Goal: Task Accomplishment & Management: Manage account settings

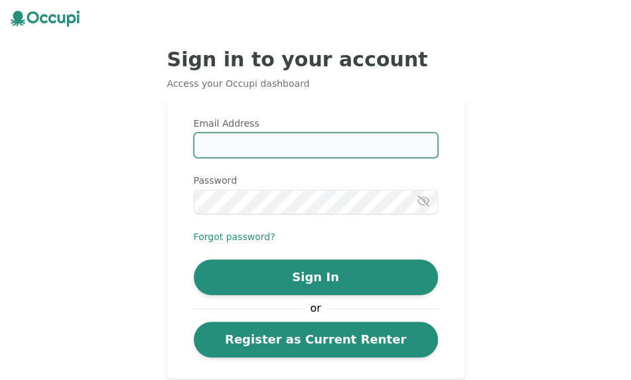
click at [194, 133] on input "Email Address" at bounding box center [316, 145] width 244 height 25
type input "**********"
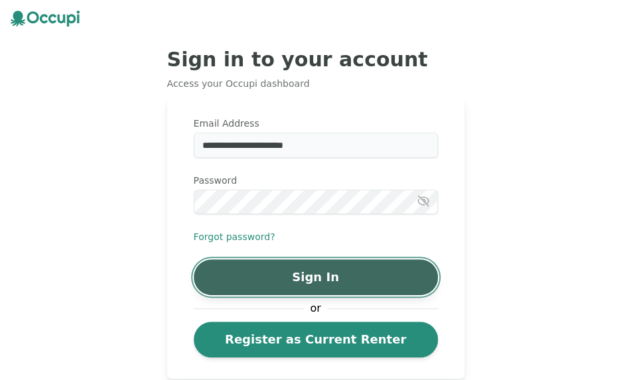
click at [194, 260] on button "Sign In" at bounding box center [316, 278] width 244 height 36
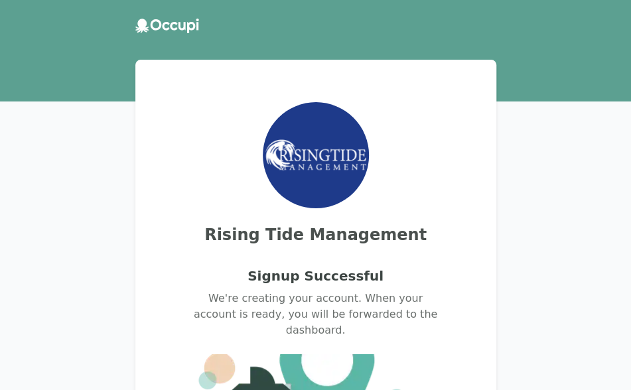
click at [23, 18] on header at bounding box center [315, 26] width 631 height 36
click at [135, 21] on icon at bounding box center [142, 26] width 14 height 15
click at [317, 160] on img at bounding box center [316, 154] width 106 height 39
click at [327, 246] on h2 "Rising Tide Management" at bounding box center [315, 234] width 329 height 21
click at [316, 285] on h3 "Signup Successful" at bounding box center [316, 276] width 136 height 19
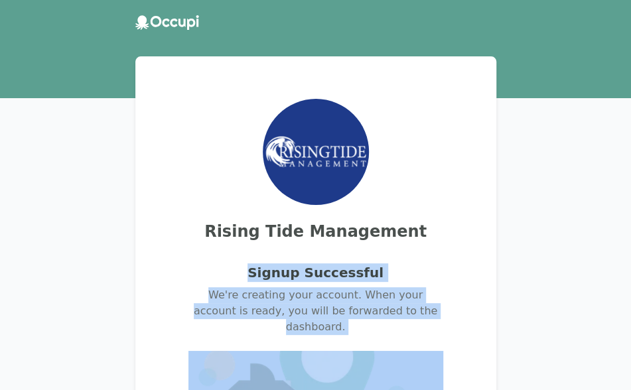
scroll to position [9, 0]
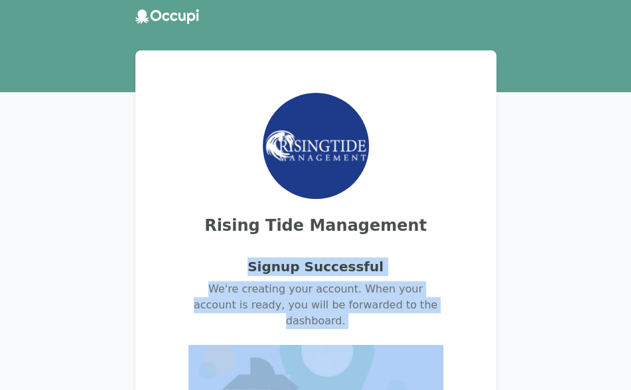
drag, startPoint x: 252, startPoint y: 281, endPoint x: 436, endPoint y: 357, distance: 198.5
click at [436, 357] on div "Signup Successful We're creating your account. When your account is ready, you …" at bounding box center [315, 362] width 329 height 220
drag, startPoint x: 436, startPoint y: 357, endPoint x: 428, endPoint y: 313, distance: 45.2
click at [428, 313] on p "We're creating your account. When your account is ready, you will be forwarded …" at bounding box center [316, 306] width 255 height 48
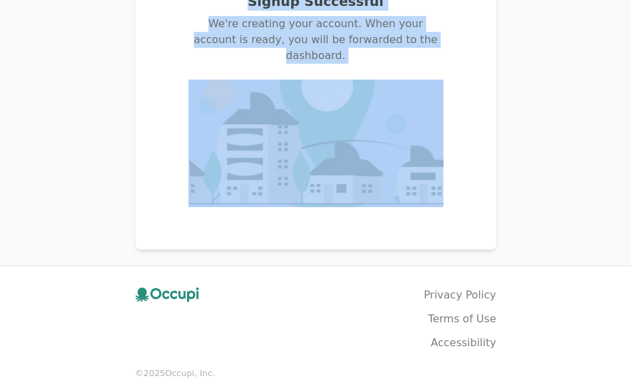
scroll to position [0, 0]
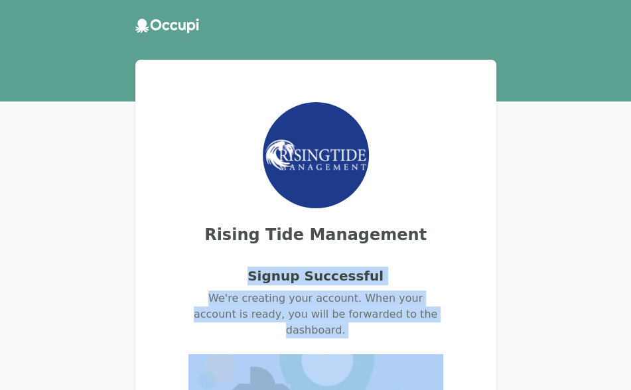
click at [402, 286] on div "Signup Successful We're creating your account. When your account is ready, you …" at bounding box center [315, 372] width 329 height 220
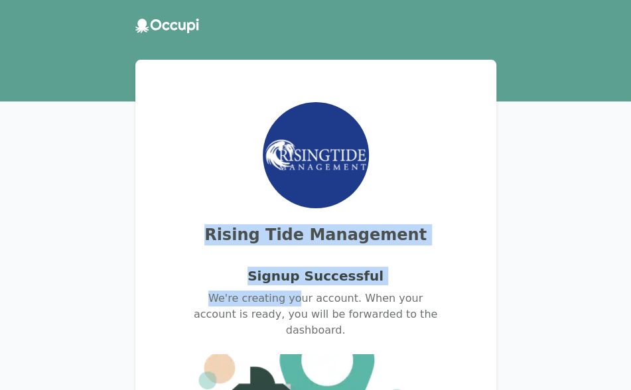
drag, startPoint x: 182, startPoint y: 237, endPoint x: 278, endPoint y: 294, distance: 111.9
click at [278, 294] on div "Rising Tide Management Signup Successful We're creating your account. When your…" at bounding box center [315, 292] width 329 height 380
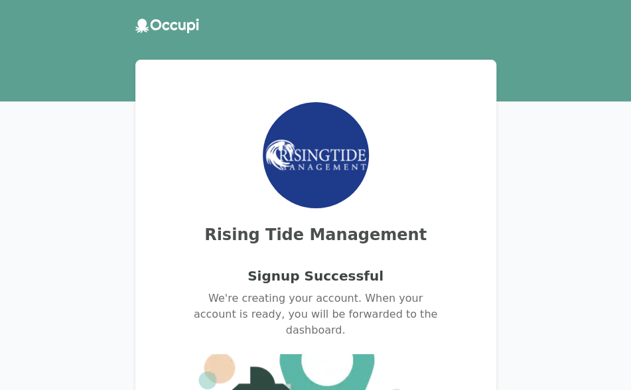
drag, startPoint x: 278, startPoint y: 294, endPoint x: 325, endPoint y: 312, distance: 49.8
click at [325, 312] on p "We're creating your account. When your account is ready, you will be forwarded …" at bounding box center [316, 315] width 255 height 48
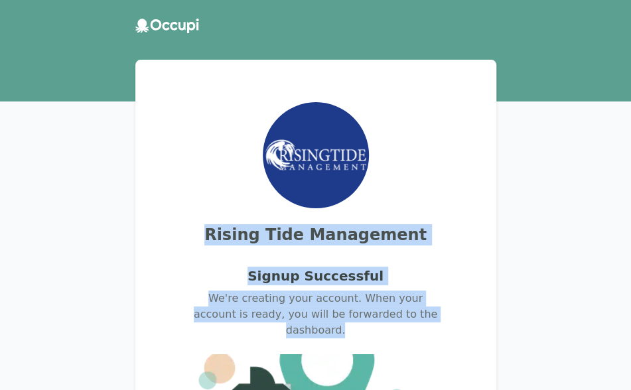
drag, startPoint x: 441, startPoint y: 327, endPoint x: 175, endPoint y: 222, distance: 285.9
click at [175, 222] on div "Rising Tide Management Signup Successful We're creating your account. When your…" at bounding box center [315, 292] width 329 height 380
click at [182, 245] on h2 "Rising Tide Management" at bounding box center [315, 234] width 329 height 21
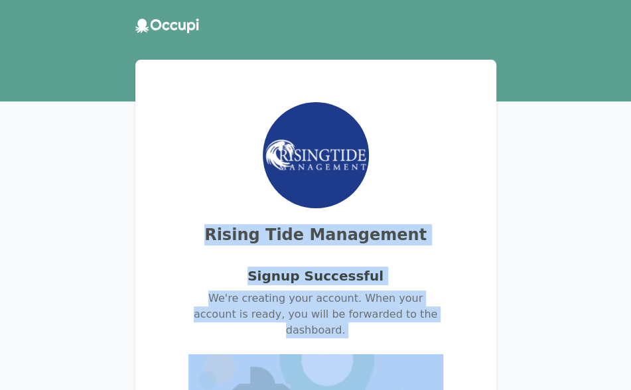
drag, startPoint x: 182, startPoint y: 245, endPoint x: 371, endPoint y: 345, distance: 214.2
click at [371, 345] on div "Rising Tide Management Signup Successful We're creating your account. When your…" at bounding box center [315, 292] width 329 height 380
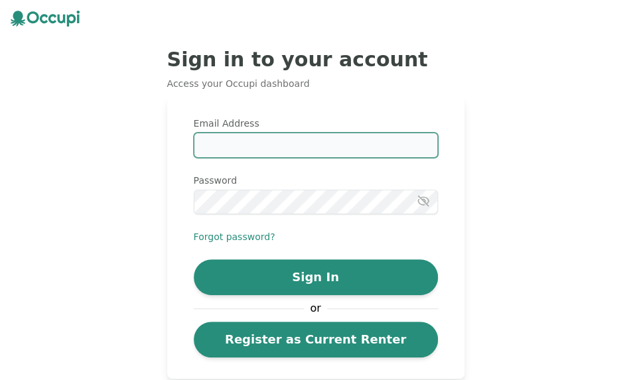
click at [194, 133] on input "Email Address" at bounding box center [316, 145] width 244 height 25
type input "**********"
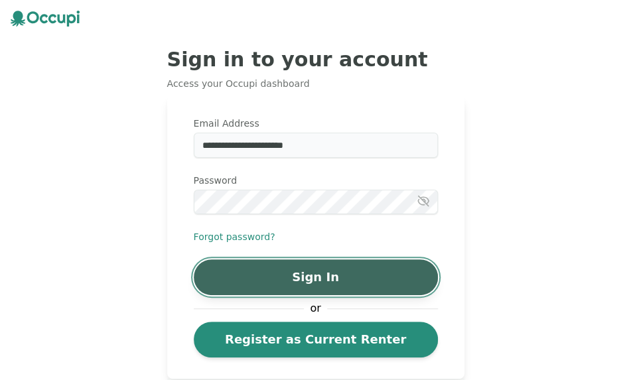
click at [194, 260] on button "Sign In" at bounding box center [316, 278] width 244 height 36
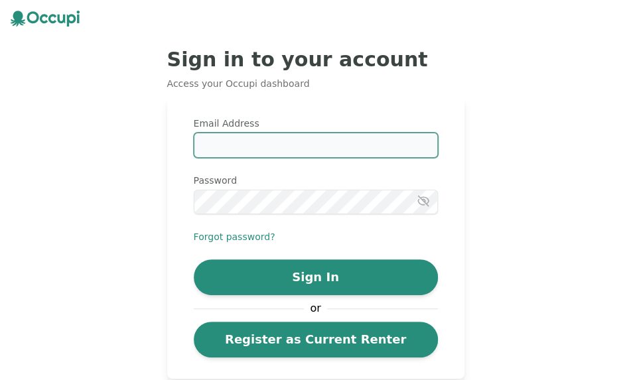
click at [194, 133] on input "Email Address" at bounding box center [316, 145] width 244 height 25
type input "**********"
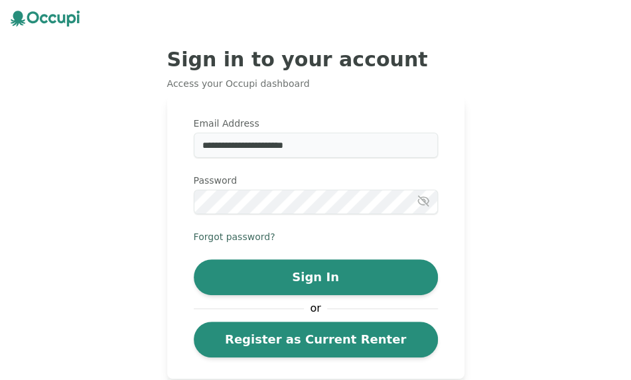
click at [194, 230] on button "Forgot password?" at bounding box center [235, 236] width 82 height 13
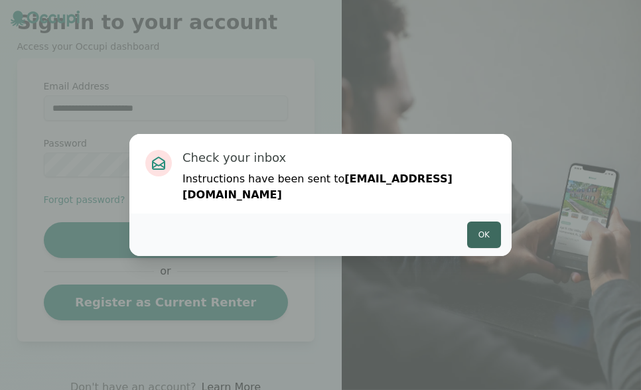
click at [490, 230] on button "Ok" at bounding box center [484, 235] width 34 height 27
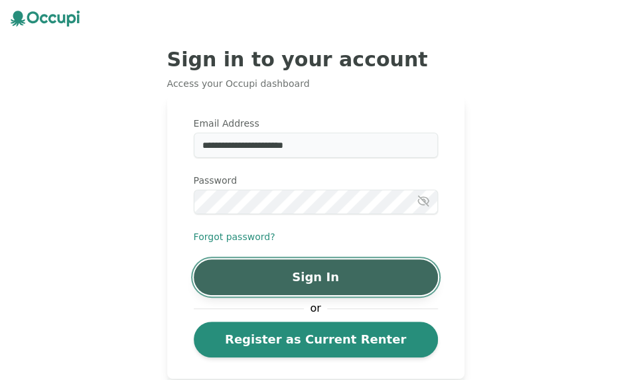
click at [194, 260] on button "Sign In" at bounding box center [316, 278] width 244 height 36
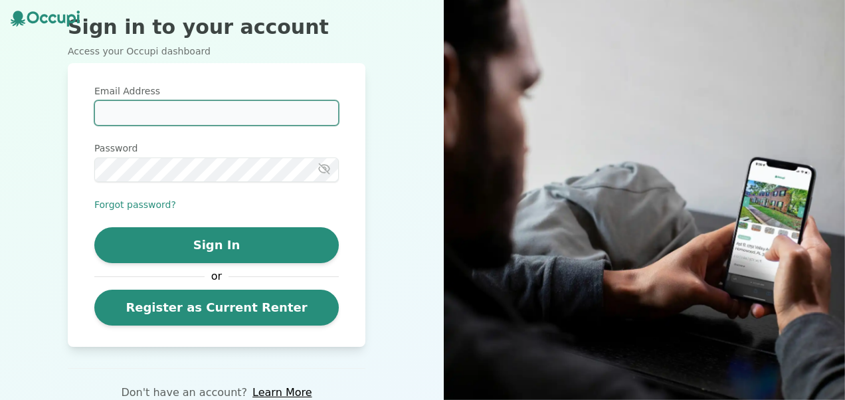
click at [130, 112] on input "Email Address" at bounding box center [216, 112] width 244 height 25
type input "**********"
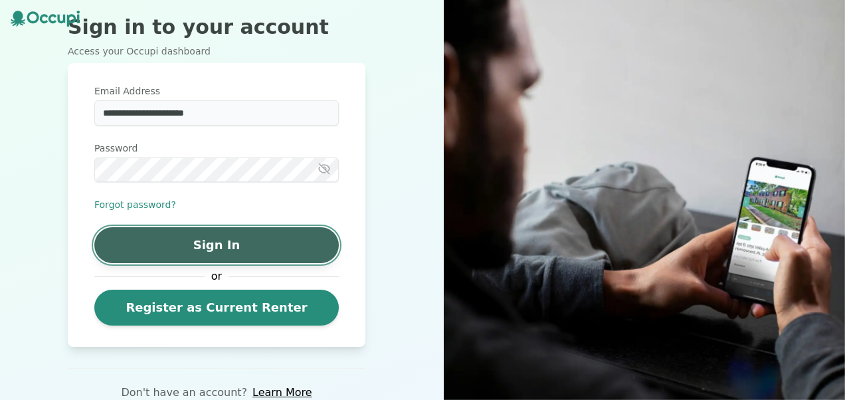
click at [158, 255] on button "Sign In" at bounding box center [216, 245] width 244 height 36
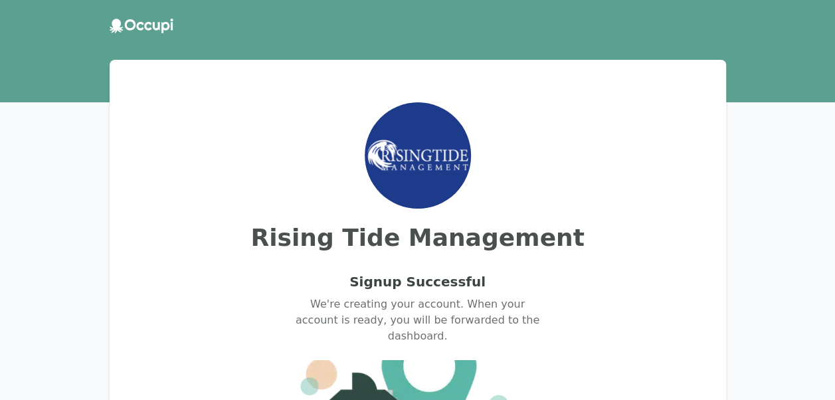
drag, startPoint x: 191, startPoint y: 29, endPoint x: 125, endPoint y: 33, distance: 65.9
click at [125, 33] on div at bounding box center [418, 26] width 616 height 15
drag, startPoint x: 188, startPoint y: 27, endPoint x: 100, endPoint y: 21, distance: 88.5
click at [100, 21] on div at bounding box center [417, 26] width 637 height 15
